Goal: Information Seeking & Learning: Check status

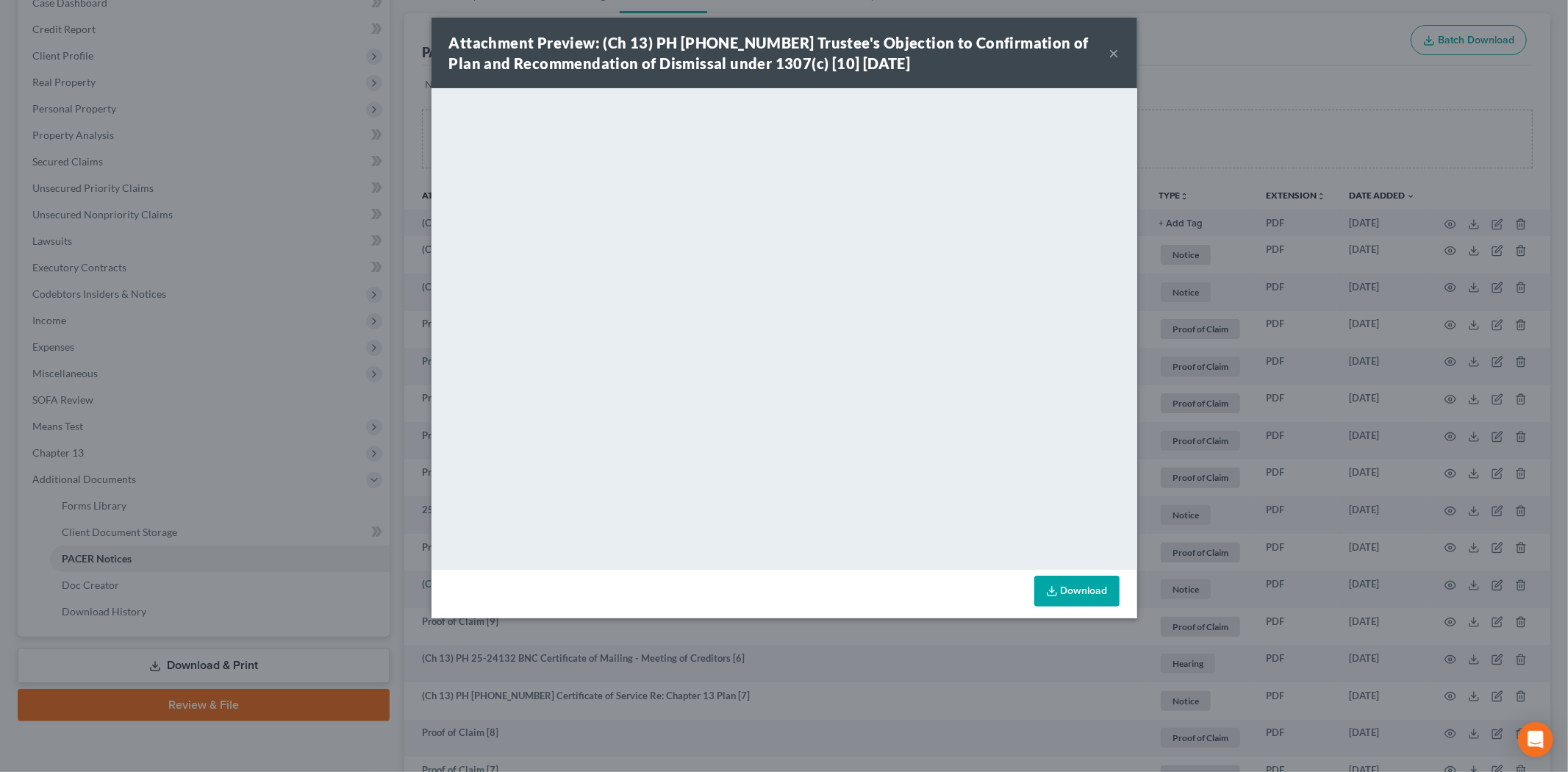
scroll to position [164, 0]
click at [1114, 47] on button "×" at bounding box center [1114, 53] width 11 height 18
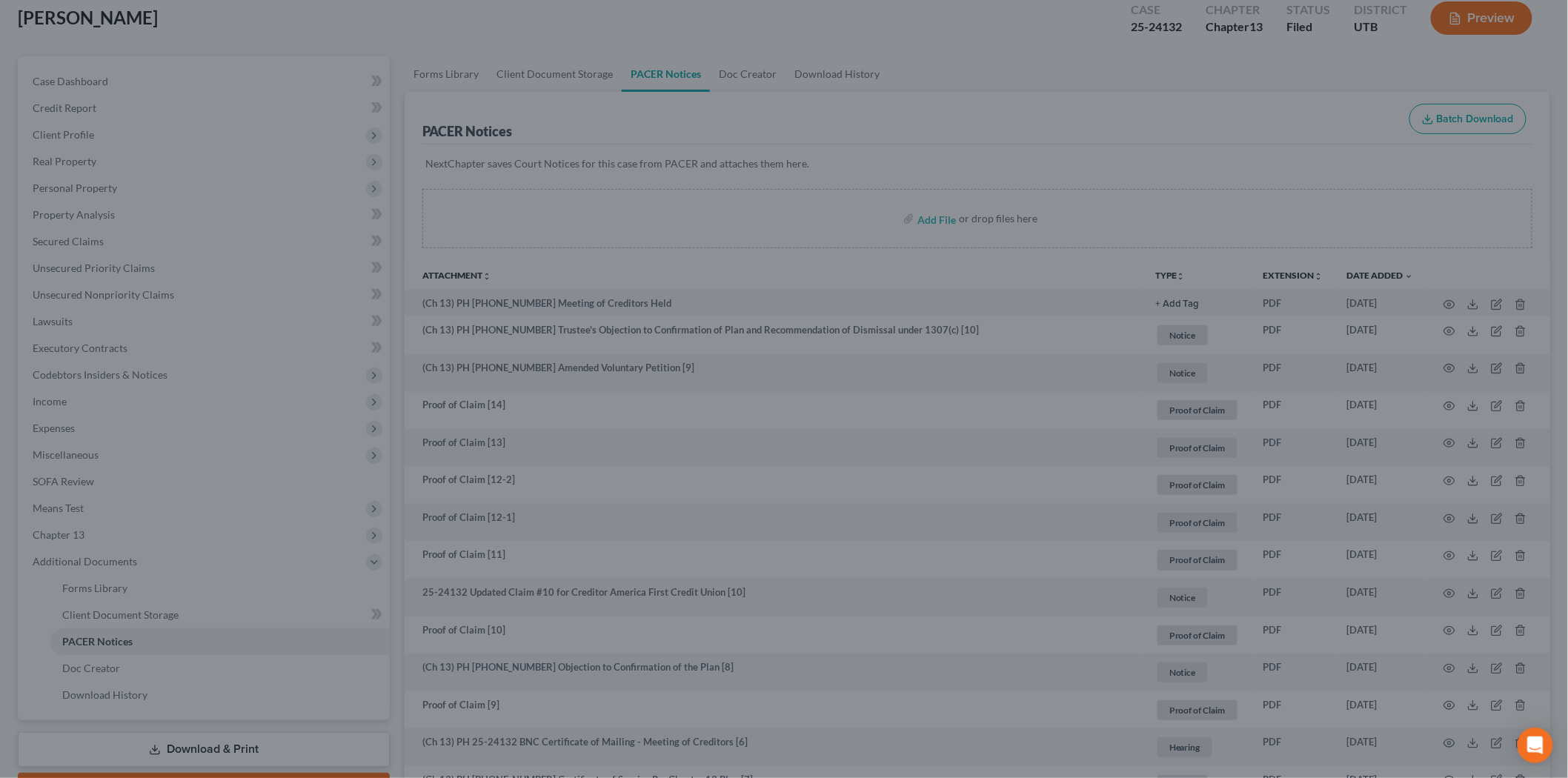
scroll to position [0, 0]
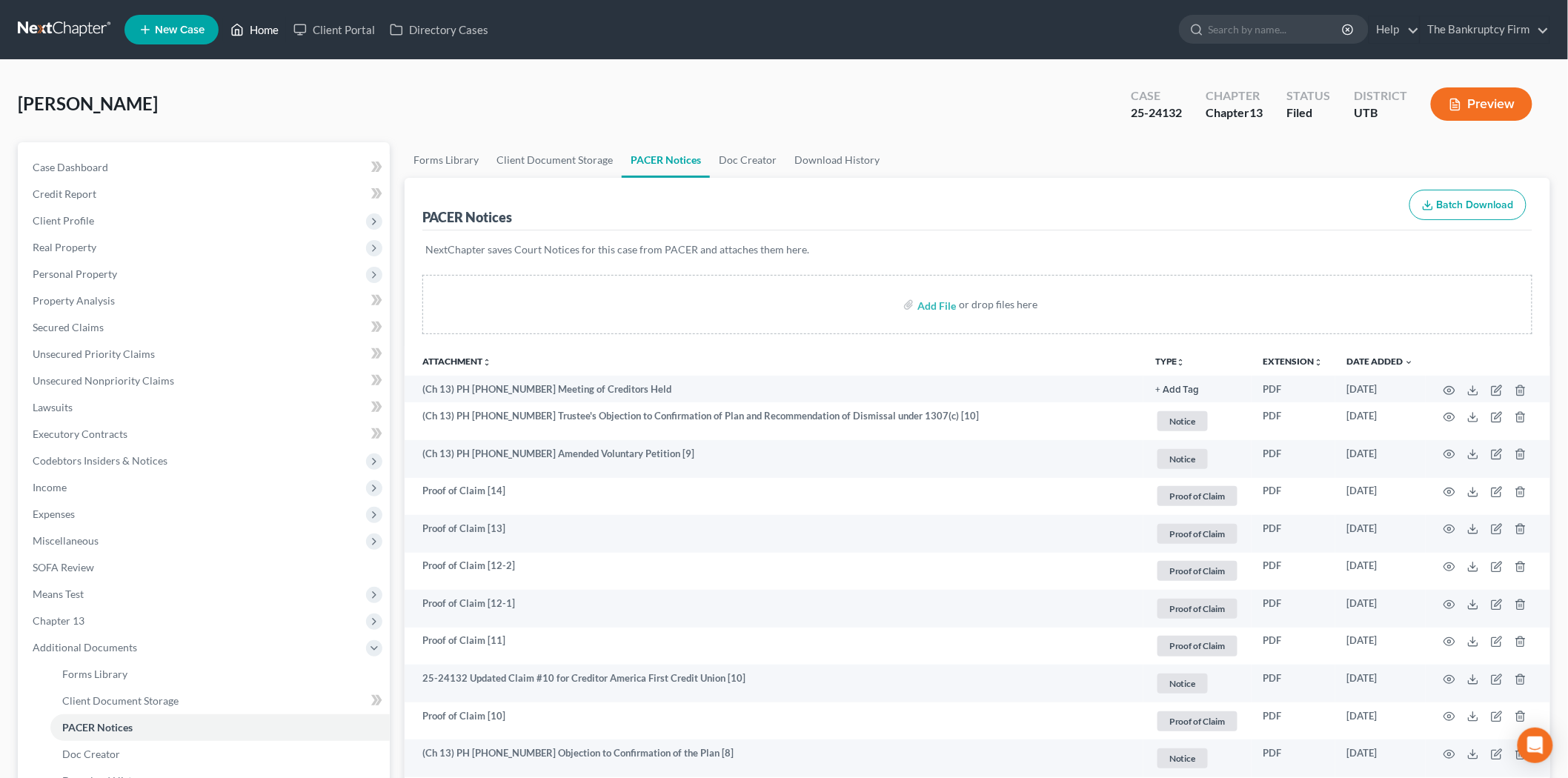
click at [267, 23] on link "Home" at bounding box center [255, 30] width 63 height 26
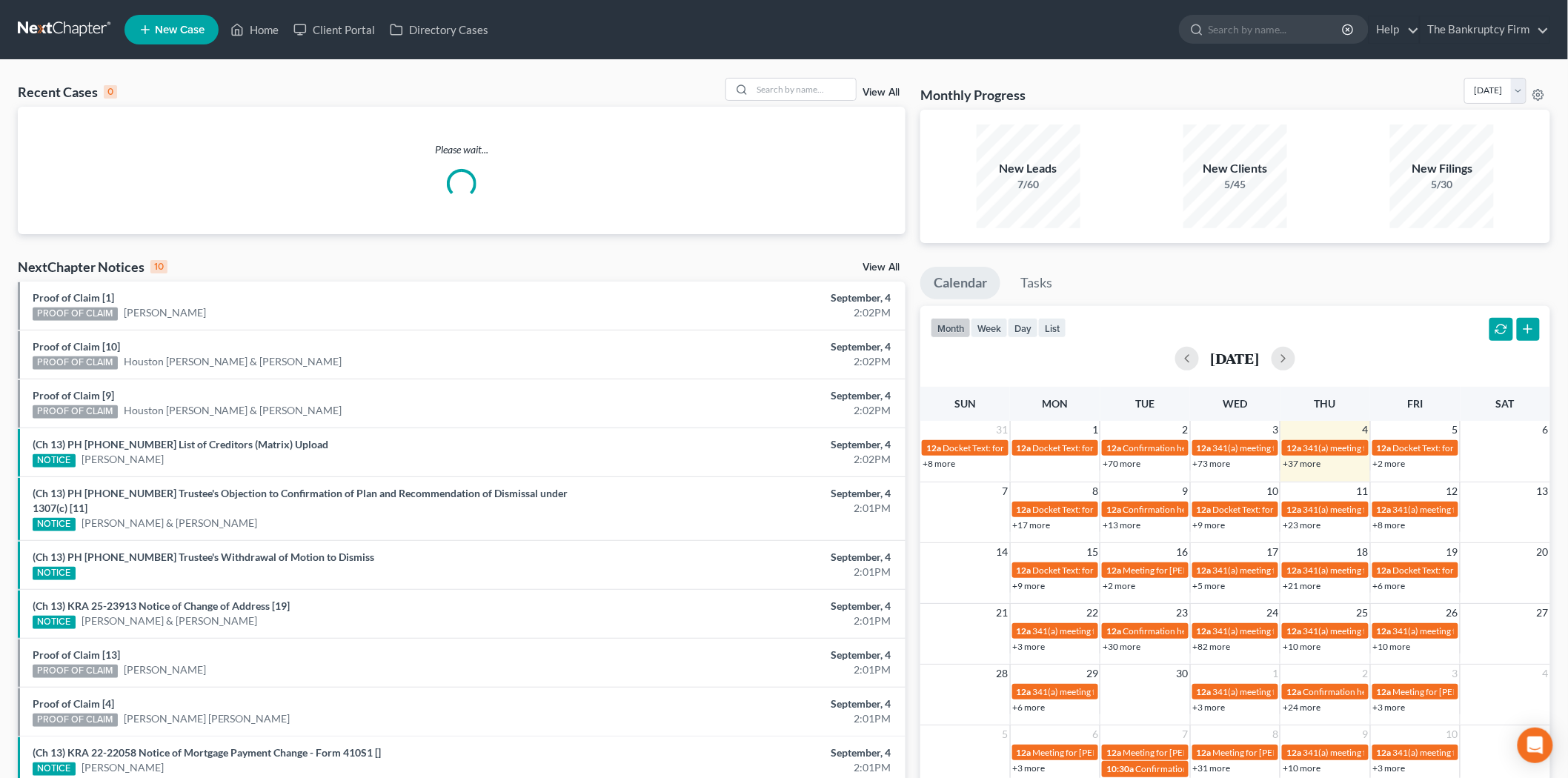
click at [878, 99] on div "View All" at bounding box center [815, 89] width 181 height 23
click at [878, 91] on link "View All" at bounding box center [880, 92] width 37 height 11
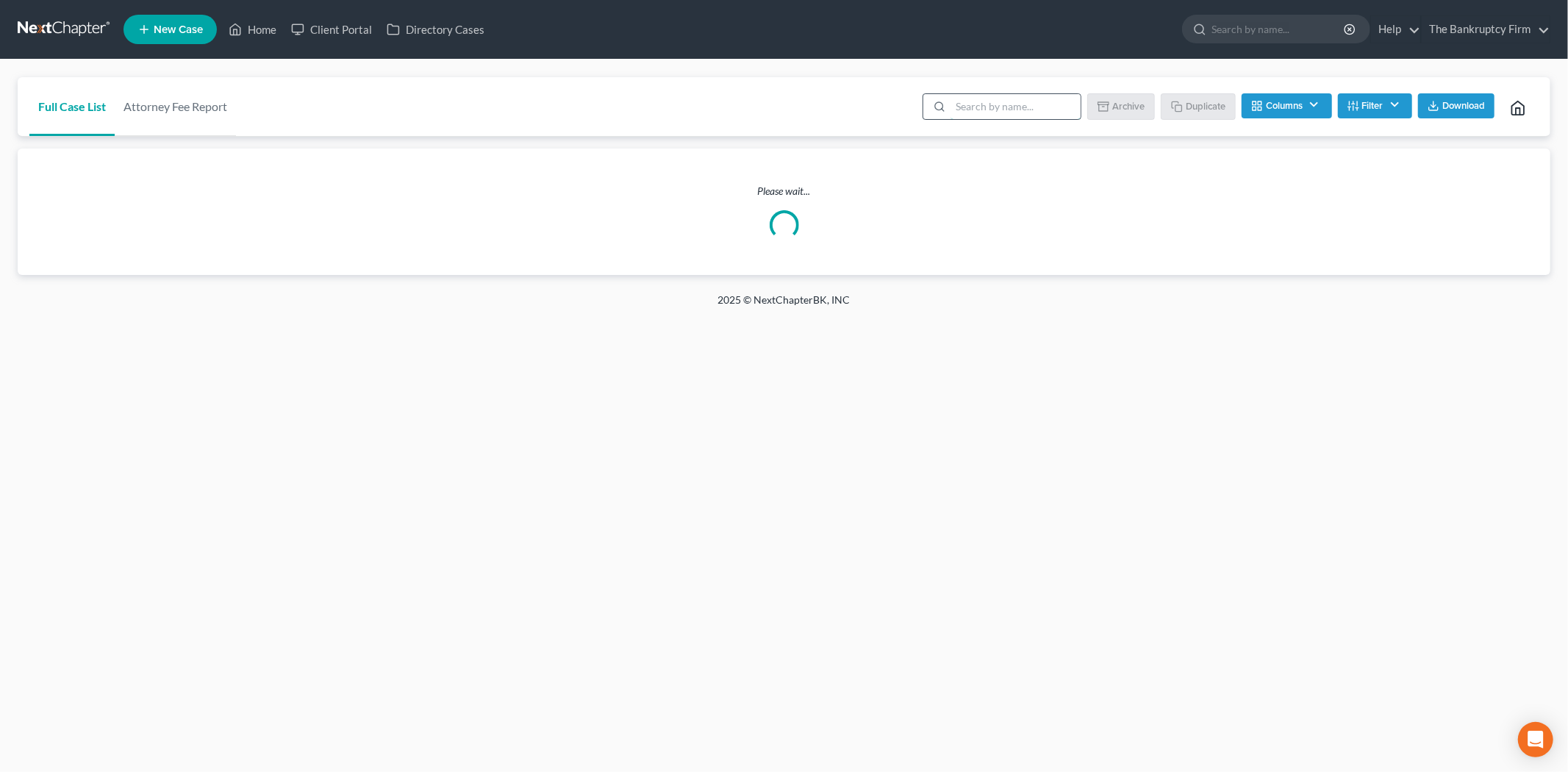
click at [968, 105] on input "search" at bounding box center [1015, 106] width 130 height 25
type input "[PERSON_NAME]"
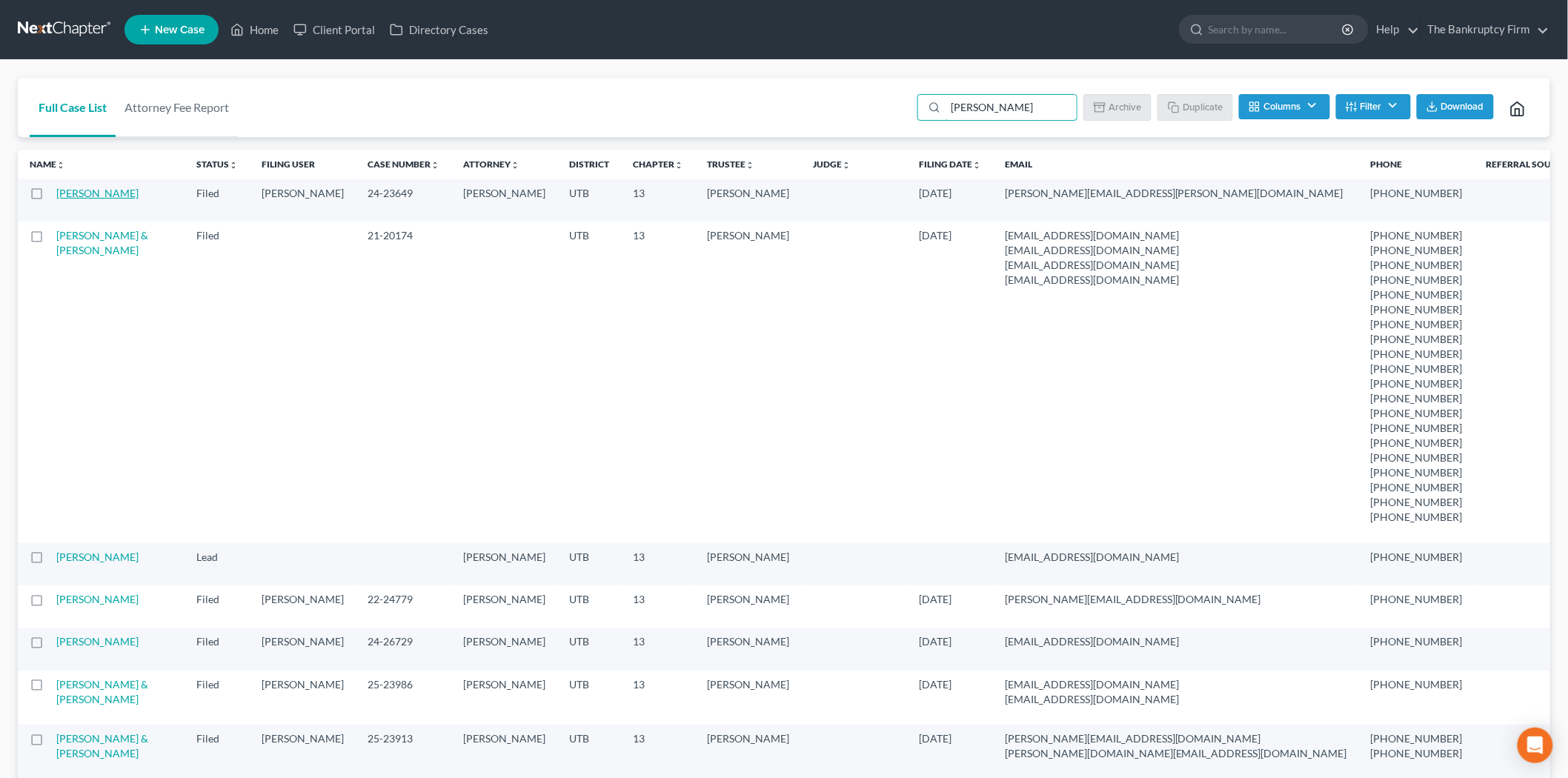
click at [98, 189] on link "[PERSON_NAME]" at bounding box center [97, 192] width 82 height 12
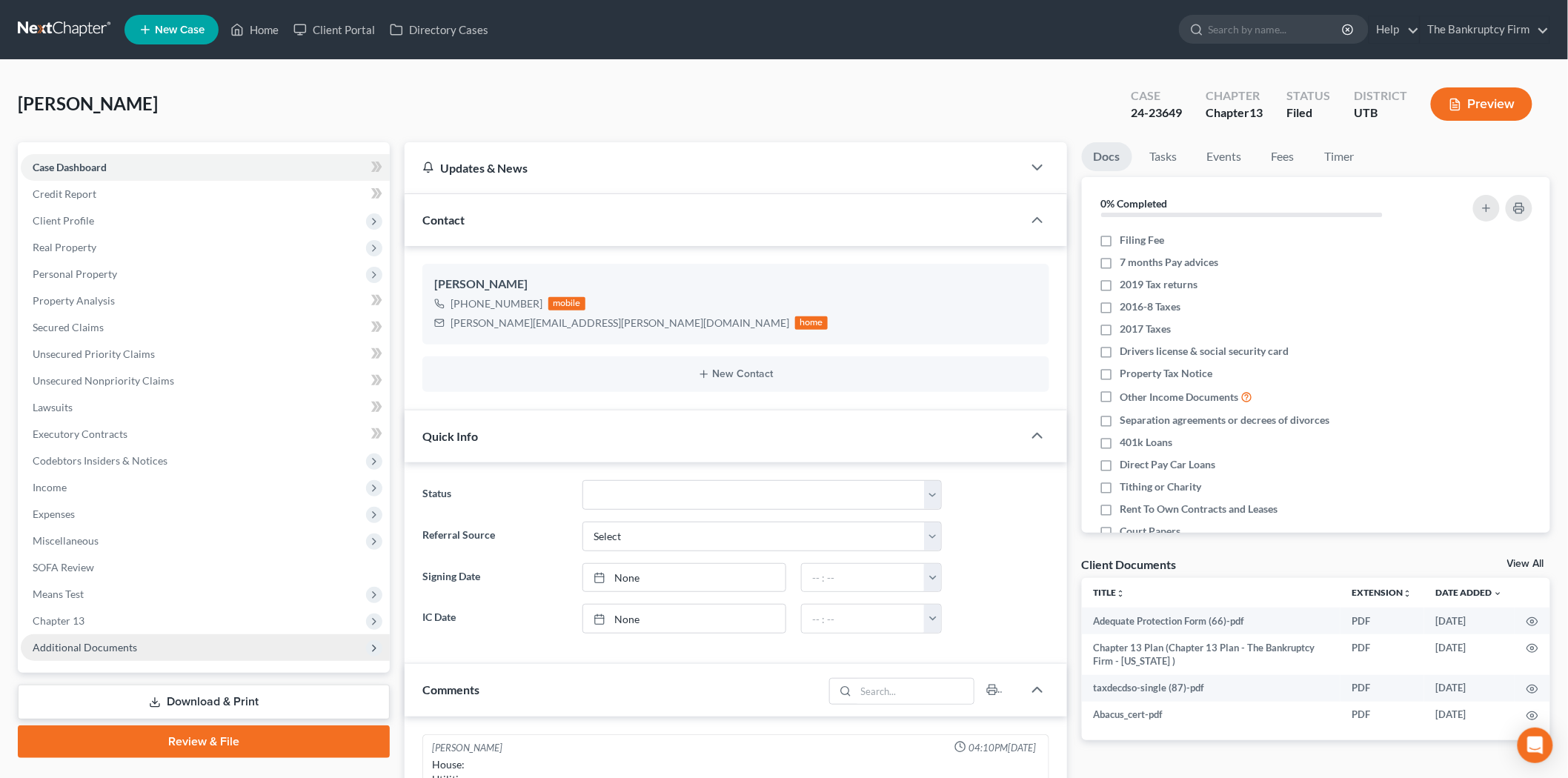
scroll to position [115, 0]
click at [151, 640] on span "Additional Documents" at bounding box center [205, 647] width 369 height 26
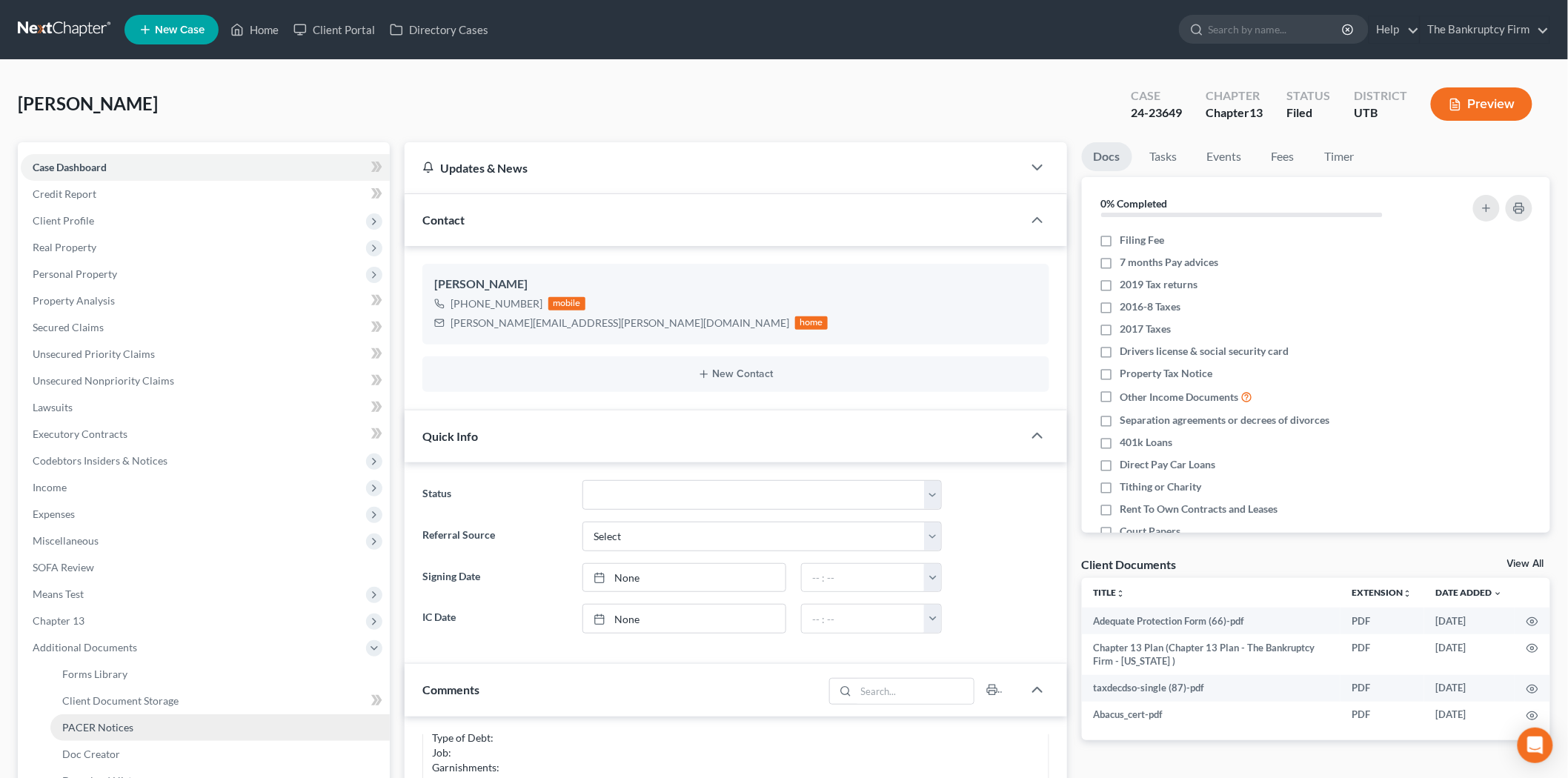
click at [168, 733] on link "PACER Notices" at bounding box center [220, 727] width 340 height 26
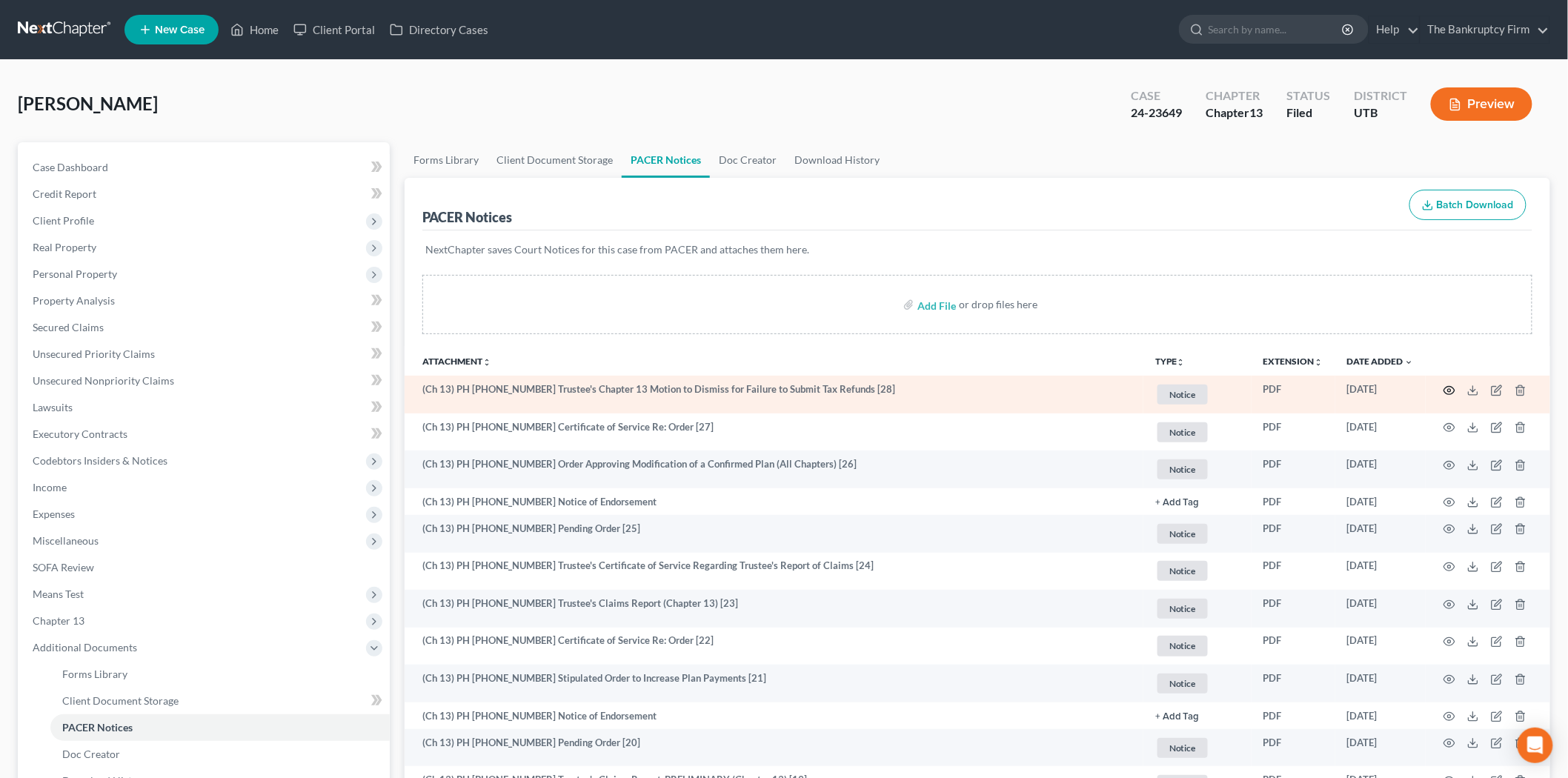
click at [1450, 384] on icon "button" at bounding box center [1449, 390] width 12 height 12
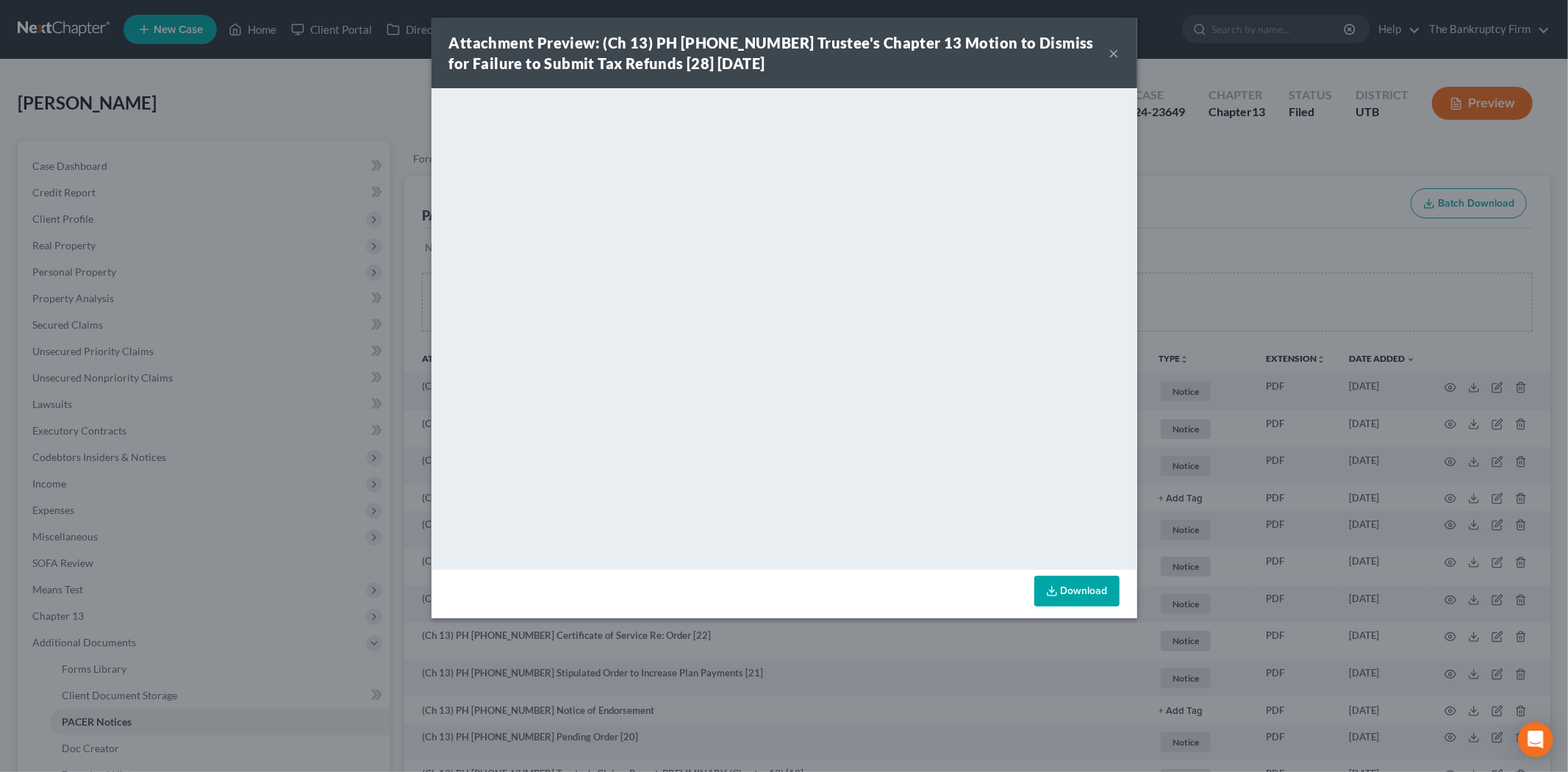
click at [1110, 50] on button "×" at bounding box center [1114, 53] width 11 height 18
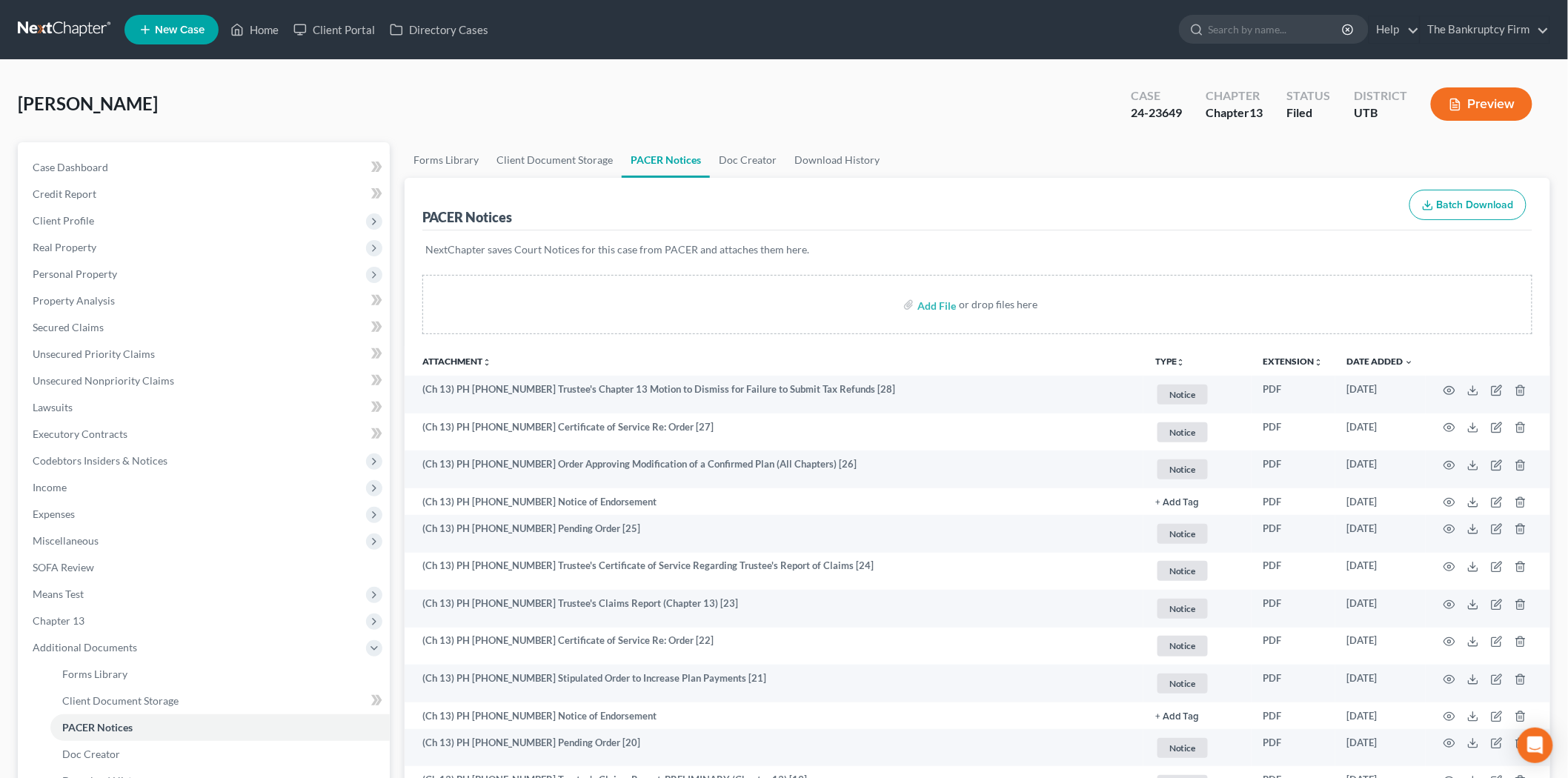
click at [906, 341] on div "Add File or drop files here" at bounding box center [977, 310] width 1145 height 71
drag, startPoint x: 422, startPoint y: 209, endPoint x: 813, endPoint y: 238, distance: 392.1
click at [813, 238] on div "NextChapter saves Court Notices for this case from PACER and attaches them here." at bounding box center [977, 259] width 1110 height 56
